Goal: Task Accomplishment & Management: Use online tool/utility

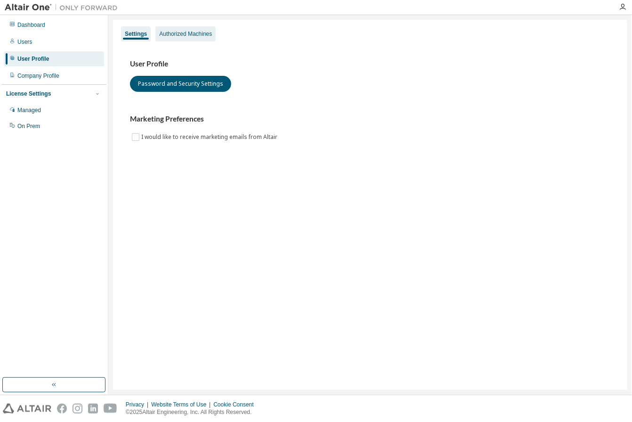
click at [195, 34] on div "Authorized Machines" at bounding box center [185, 34] width 53 height 8
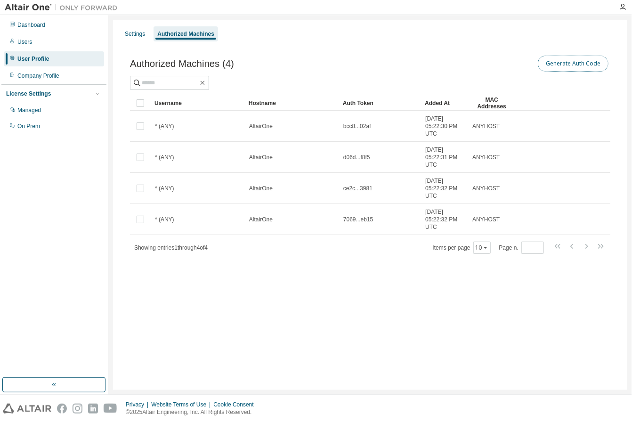
click at [579, 65] on button "Generate Auth Code" at bounding box center [573, 64] width 71 height 16
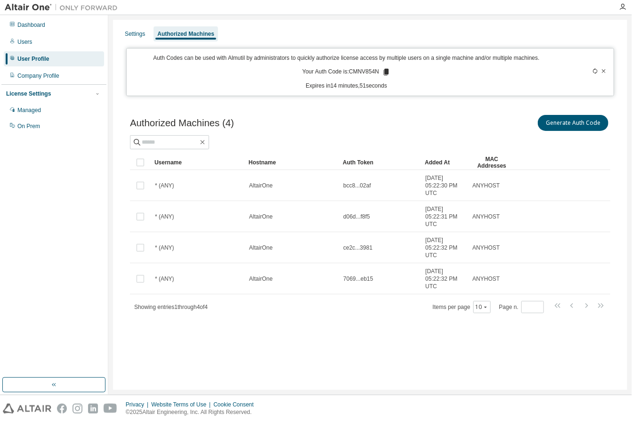
click at [387, 70] on icon at bounding box center [386, 72] width 5 height 7
